Goal: Navigation & Orientation: Locate item on page

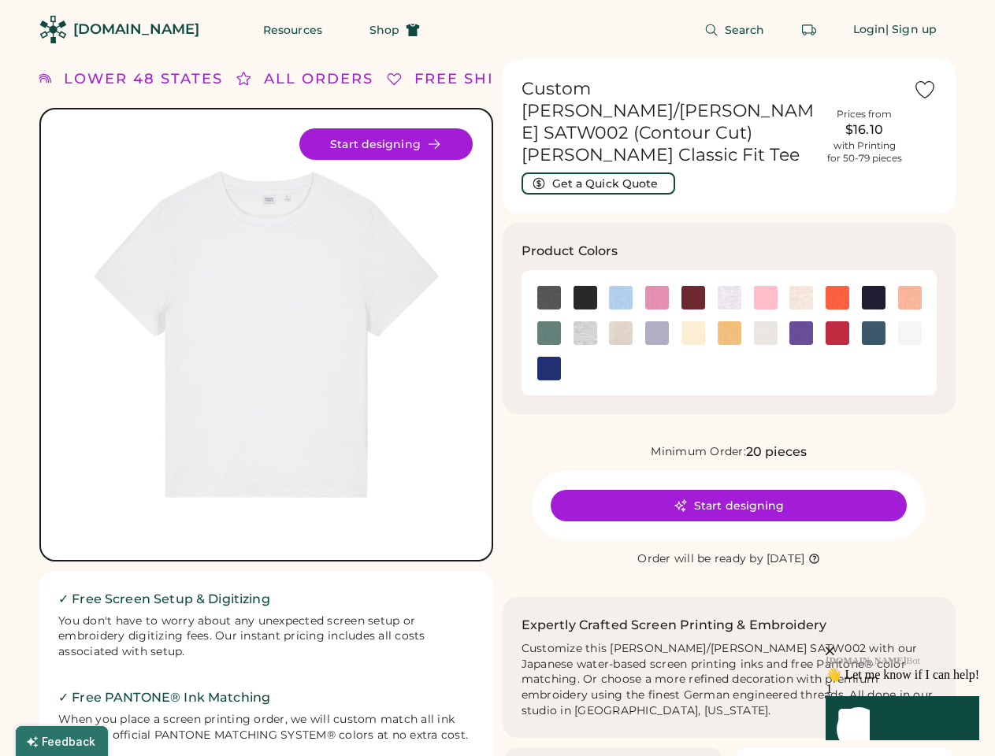
click at [497, 378] on div "FREE SHIPPING LOWER 48 STATES ALL ORDERS FREE SHIPPING LOWER 48 STATES ALL ORDE…" at bounding box center [497, 679] width 916 height 1241
click at [497, 407] on div "FREE SHIPPING LOWER 48 STATES ALL ORDERS FREE SHIPPING LOWER 48 STATES ALL ORDE…" at bounding box center [497, 679] width 916 height 1241
click at [266, 407] on img at bounding box center [266, 334] width 413 height 413
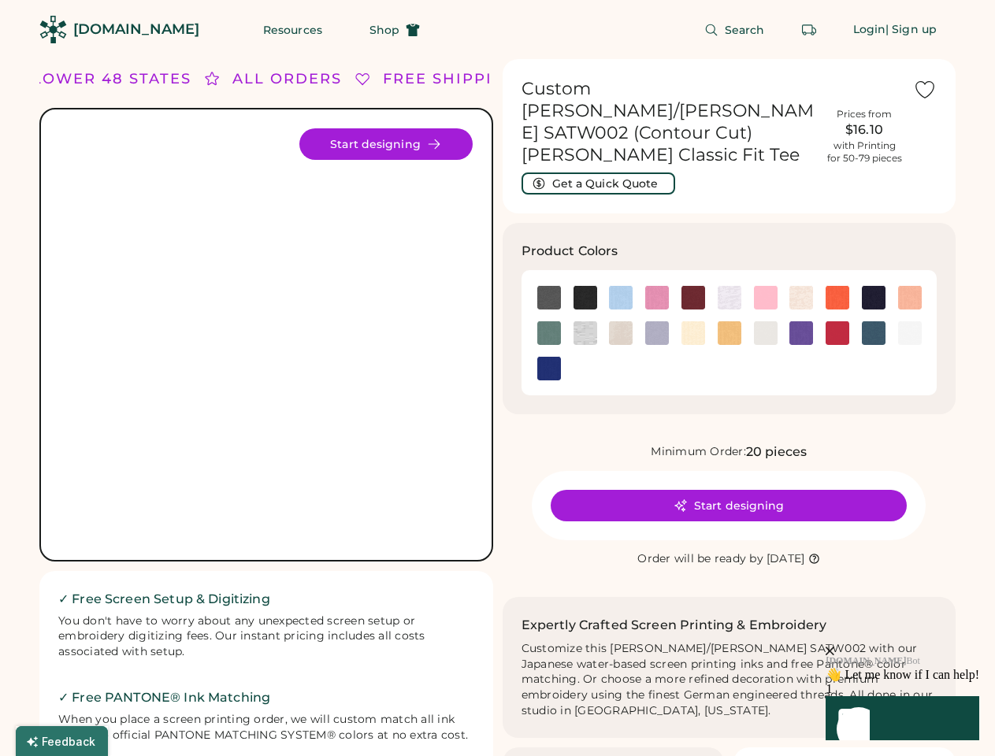
click at [266, 79] on div "ALL ORDERS" at bounding box center [287, 79] width 110 height 21
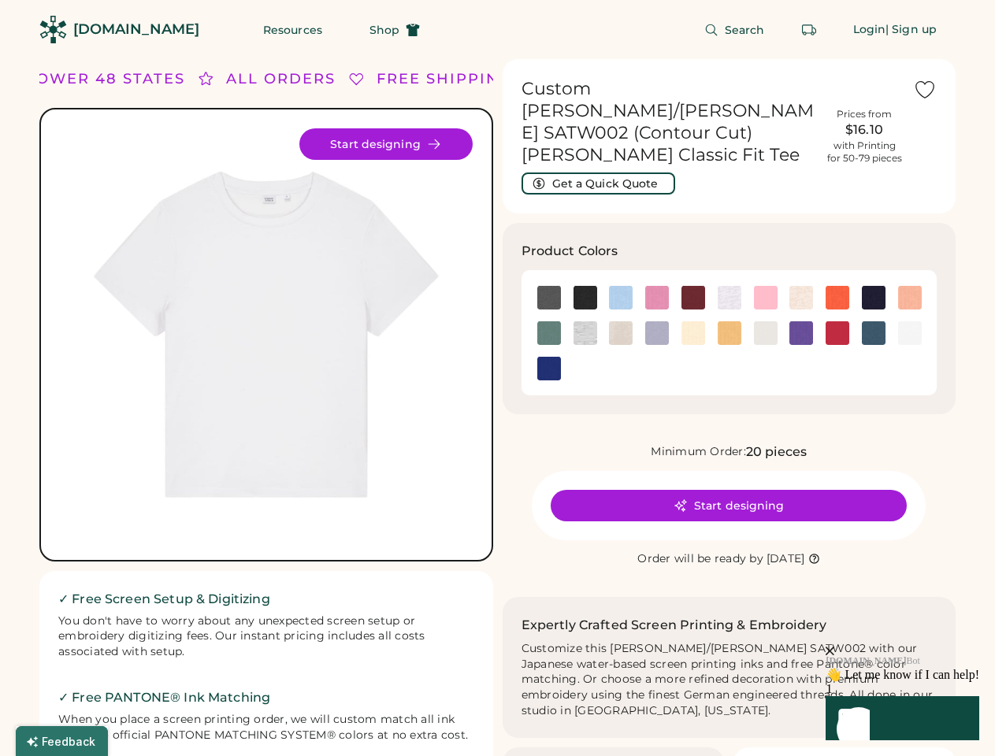
click at [497, 79] on div "FREE SHIPPING LOWER 48 STATES ALL ORDERS FREE SHIPPING LOWER 48 STATES ALL ORDE…" at bounding box center [497, 679] width 916 height 1241
click at [138, 79] on div "LOWER 48 STATES" at bounding box center [86, 79] width 159 height 21
click at [238, 79] on div "ALL ORDERS" at bounding box center [256, 79] width 110 height 21
